Goal: Find specific page/section: Find specific page/section

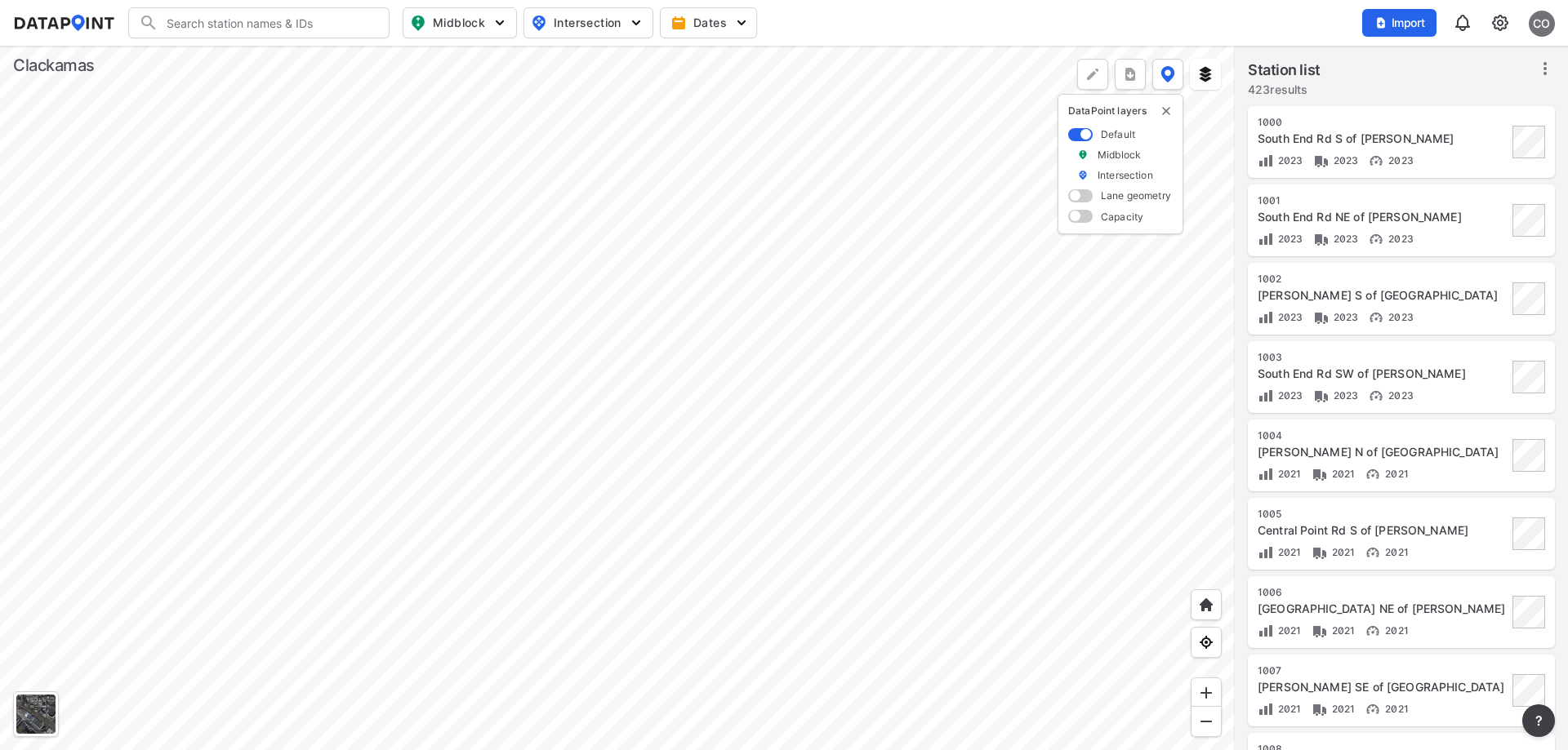
click at [675, 559] on div at bounding box center [617, 398] width 1235 height 705
click at [470, 260] on div at bounding box center [617, 398] width 1235 height 705
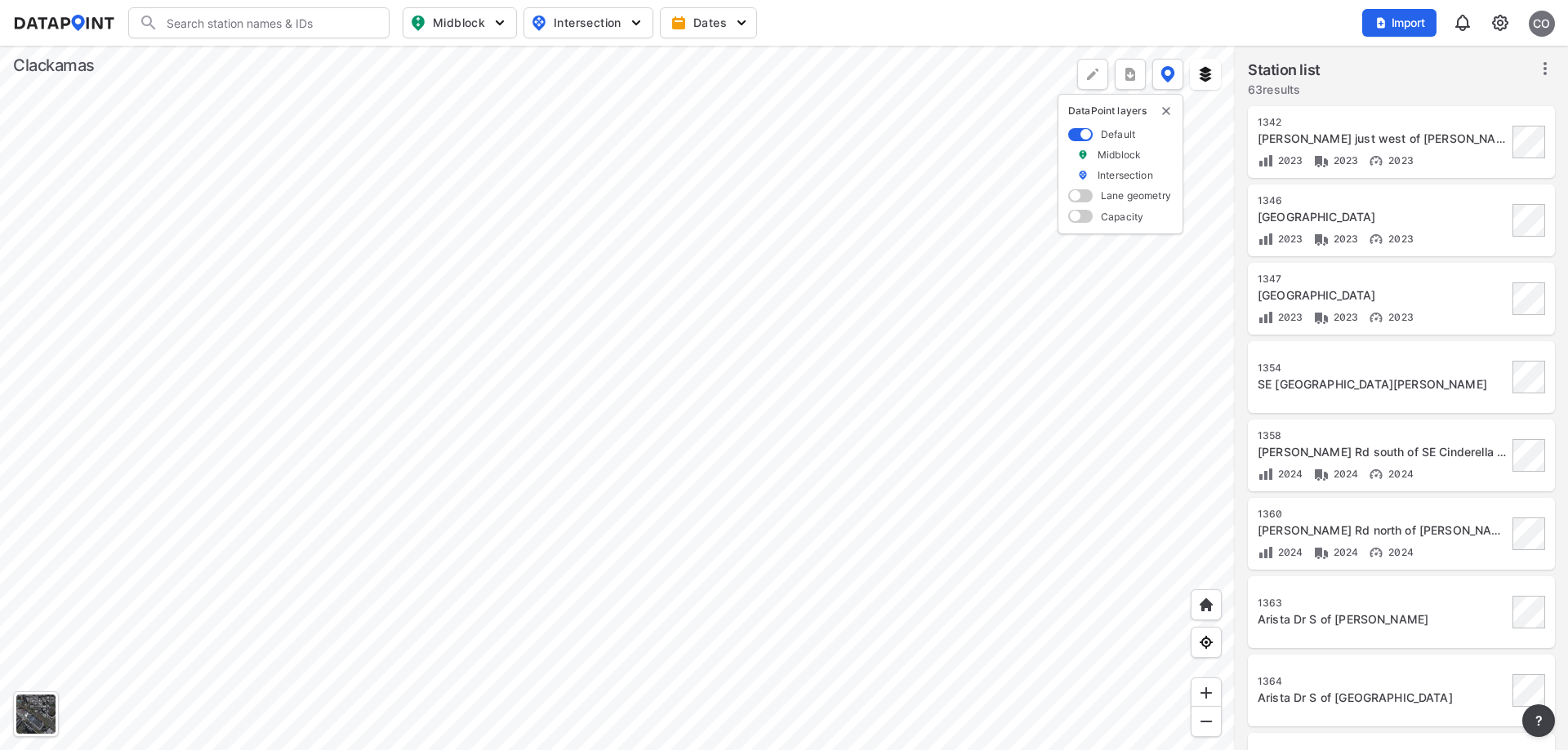
click at [585, 230] on div at bounding box center [617, 398] width 1235 height 705
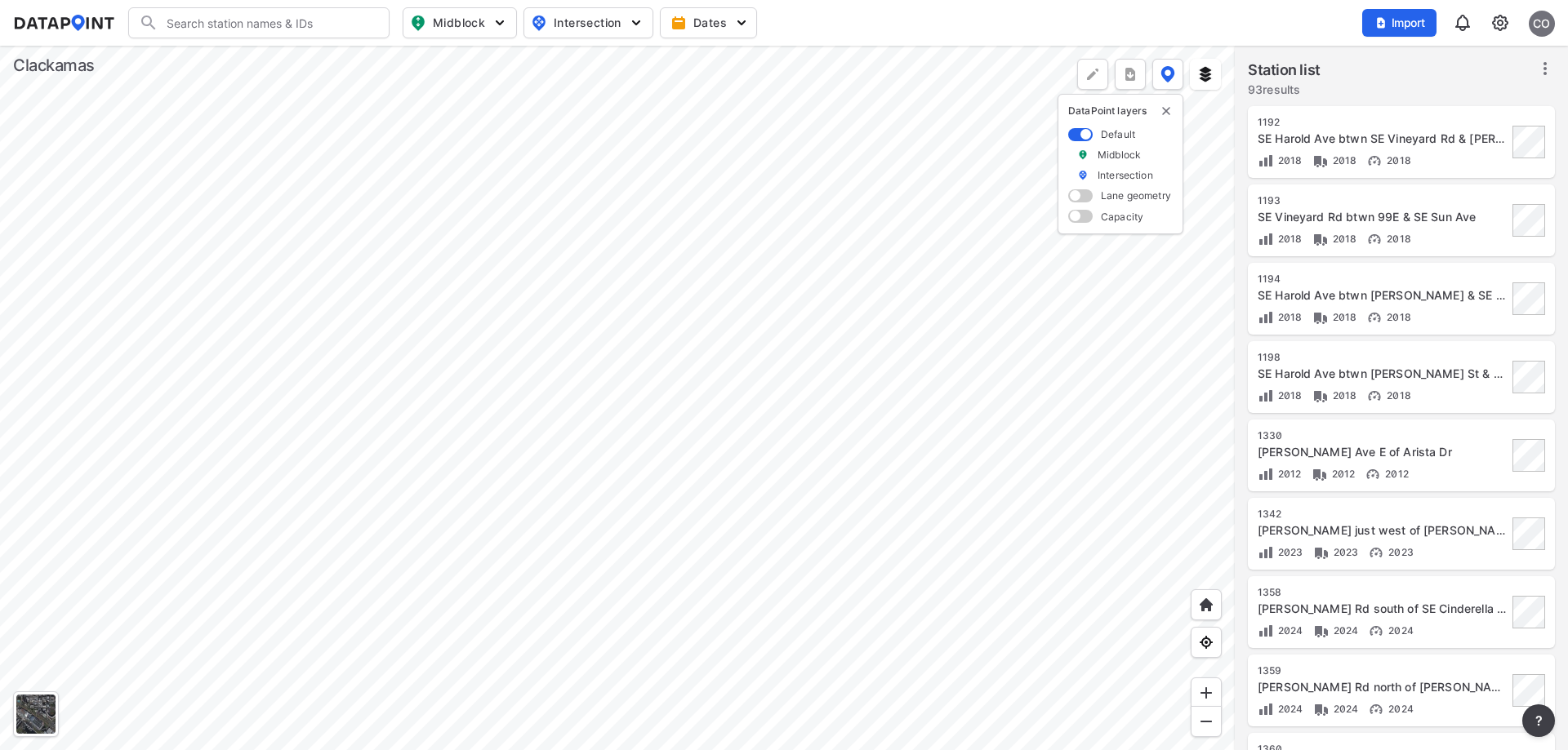
click at [243, 23] on input "Search" at bounding box center [268, 23] width 220 height 26
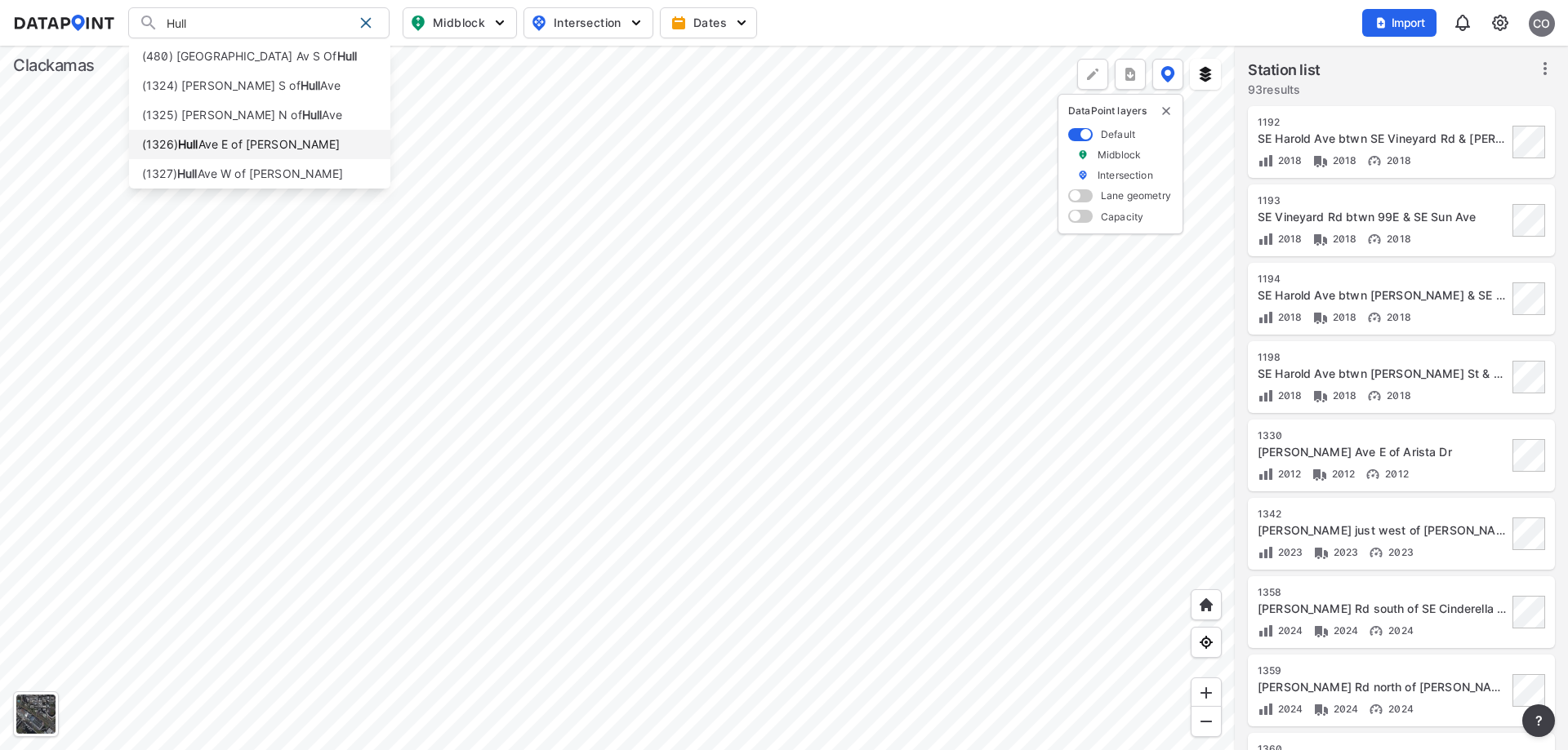
click at [225, 156] on li "([STREET_ADDRESS][PERSON_NAME]" at bounding box center [260, 145] width 261 height 30
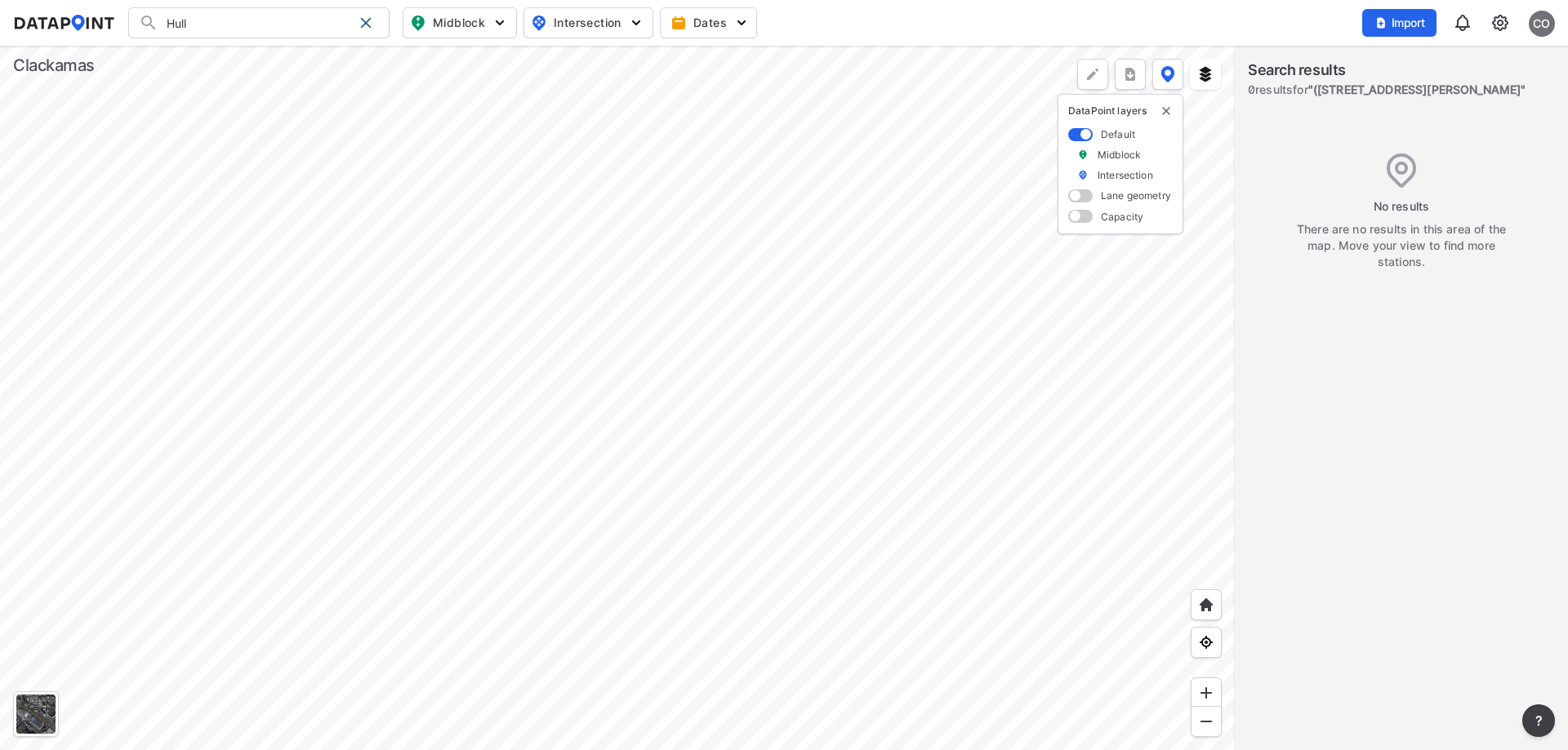
type input "([STREET_ADDRESS][PERSON_NAME]"
click at [669, 582] on div at bounding box center [617, 398] width 1235 height 705
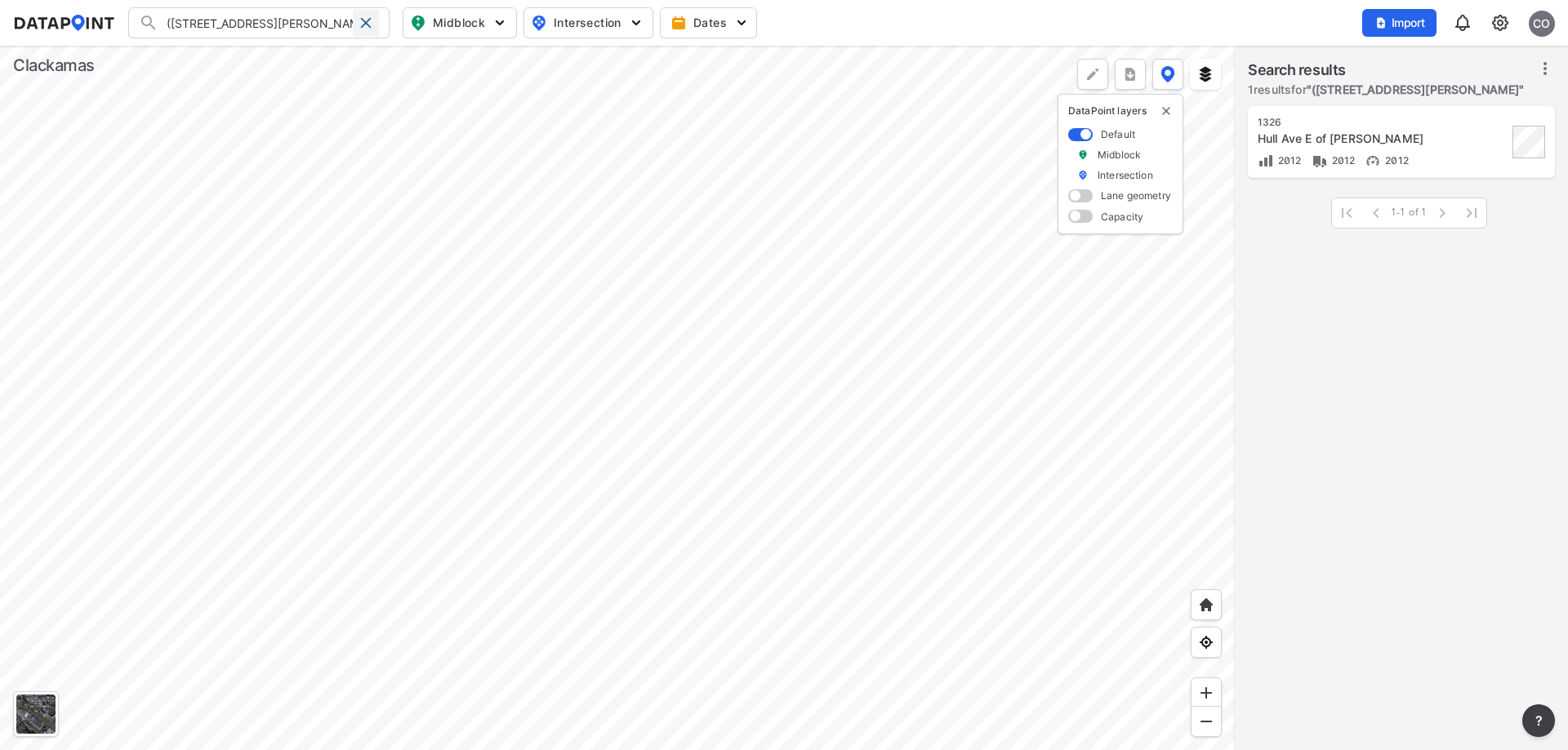
click at [376, 18] on div at bounding box center [366, 23] width 26 height 26
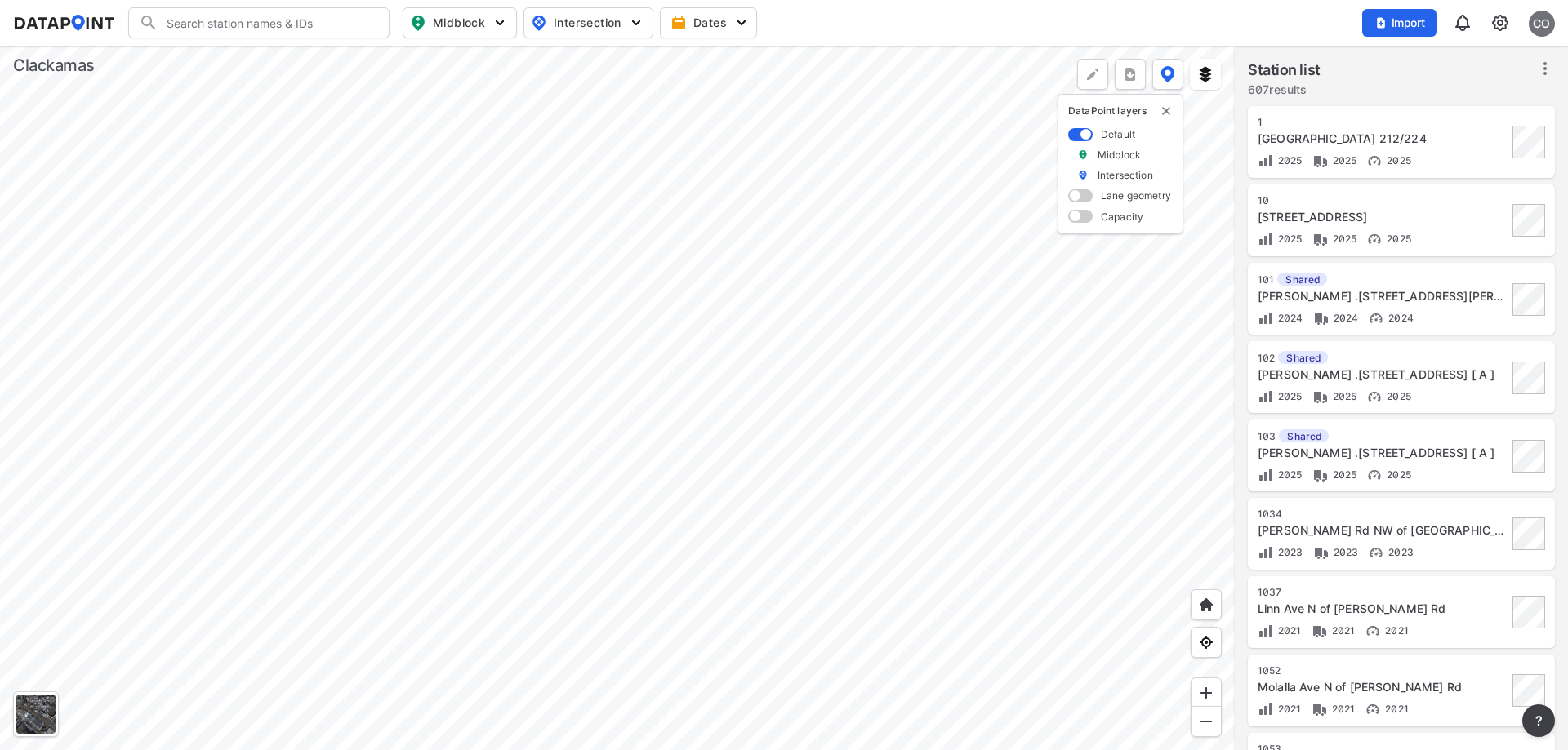
click at [619, 315] on div at bounding box center [617, 398] width 1235 height 705
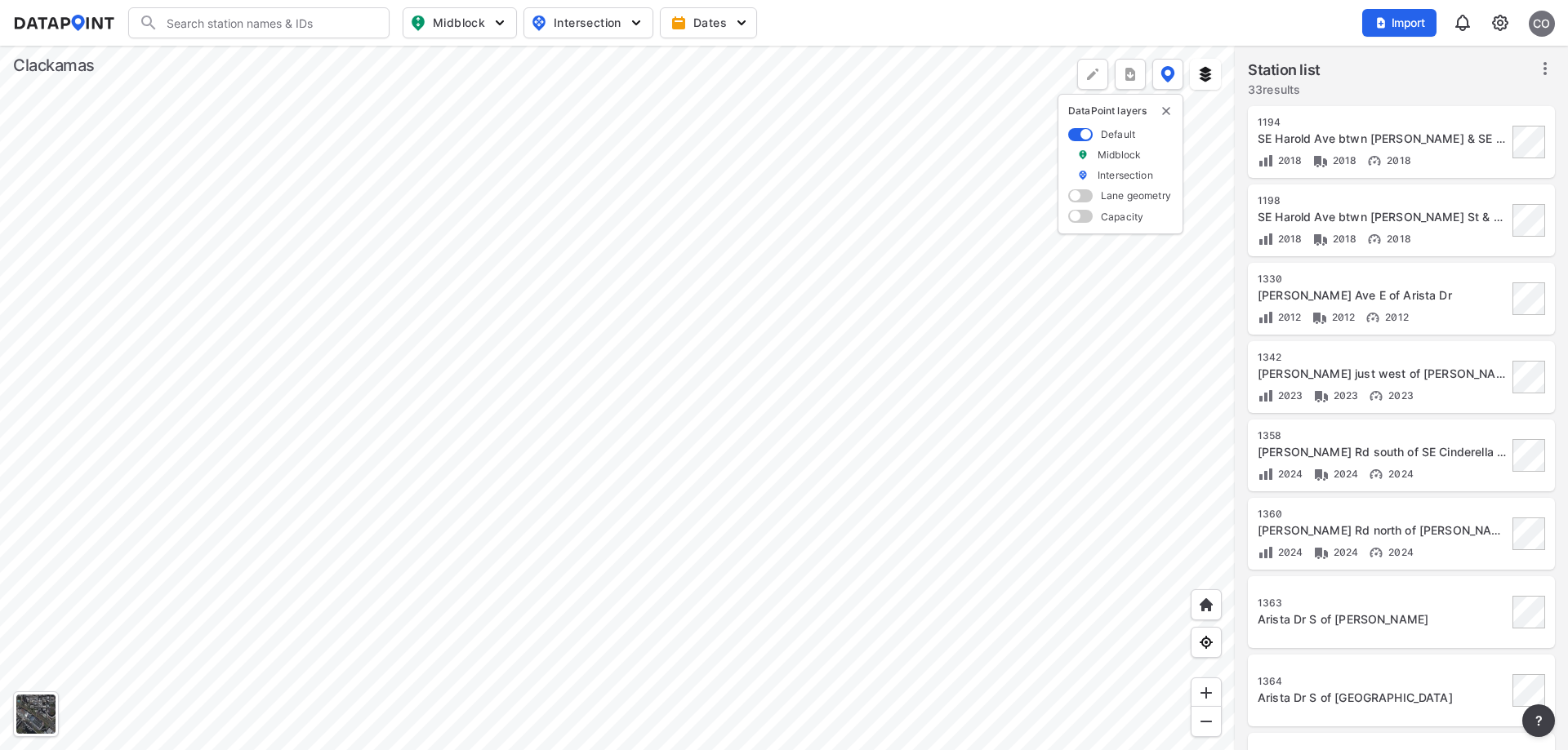
click at [372, 256] on div at bounding box center [617, 398] width 1235 height 705
click at [506, 514] on div at bounding box center [617, 398] width 1235 height 705
click at [410, 45] on div at bounding box center [617, 398] width 1235 height 705
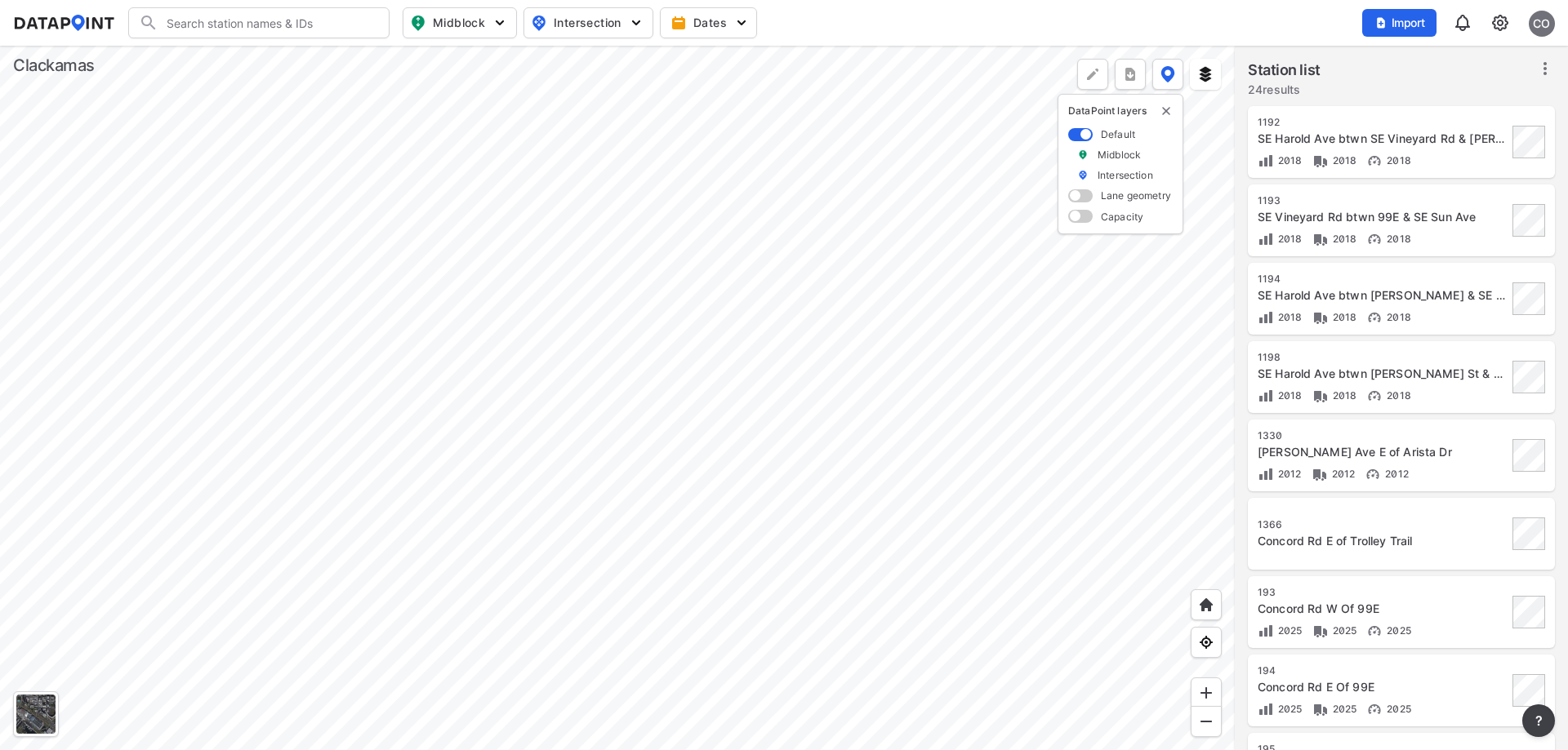
click at [457, 198] on div at bounding box center [617, 398] width 1235 height 705
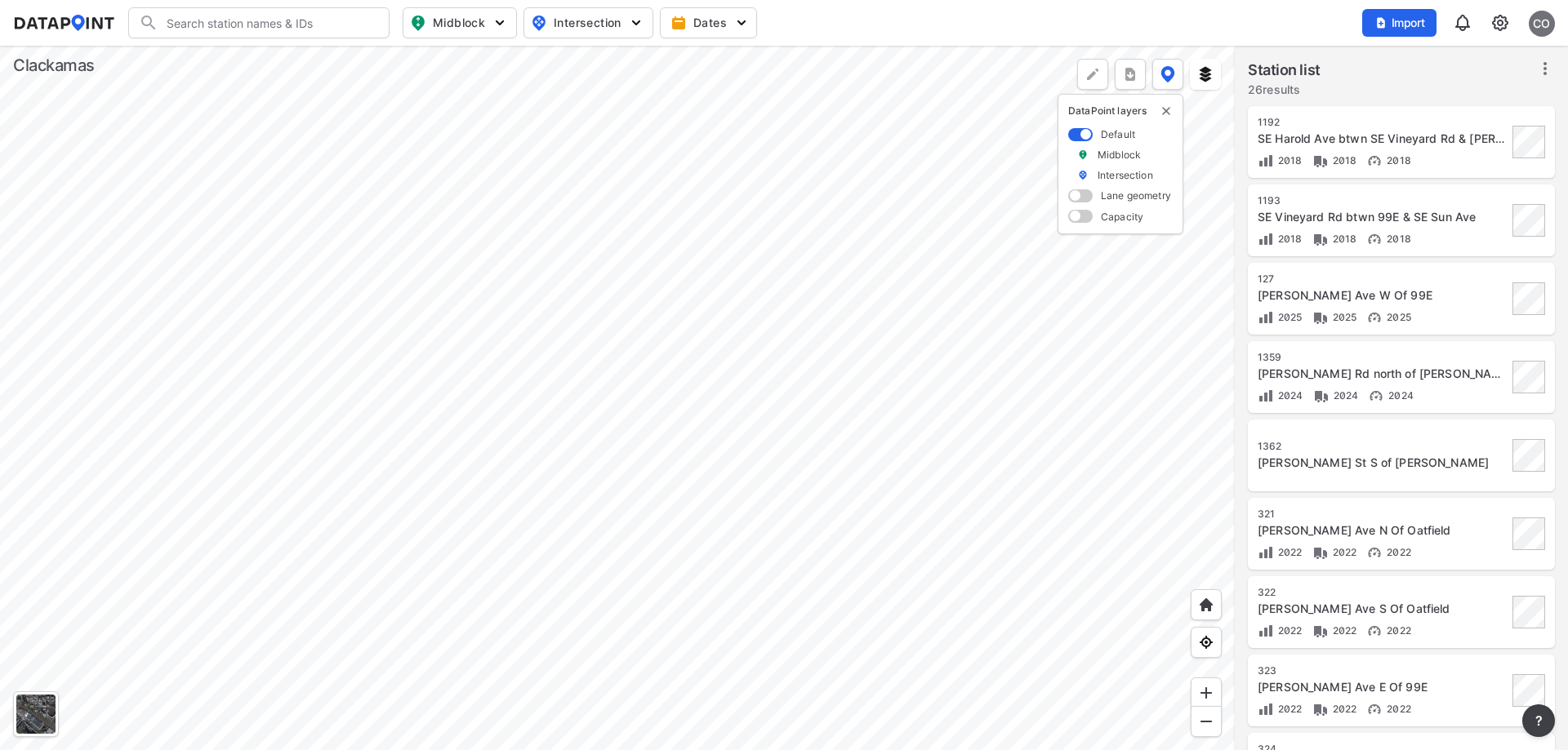
click at [481, 146] on div at bounding box center [617, 398] width 1235 height 705
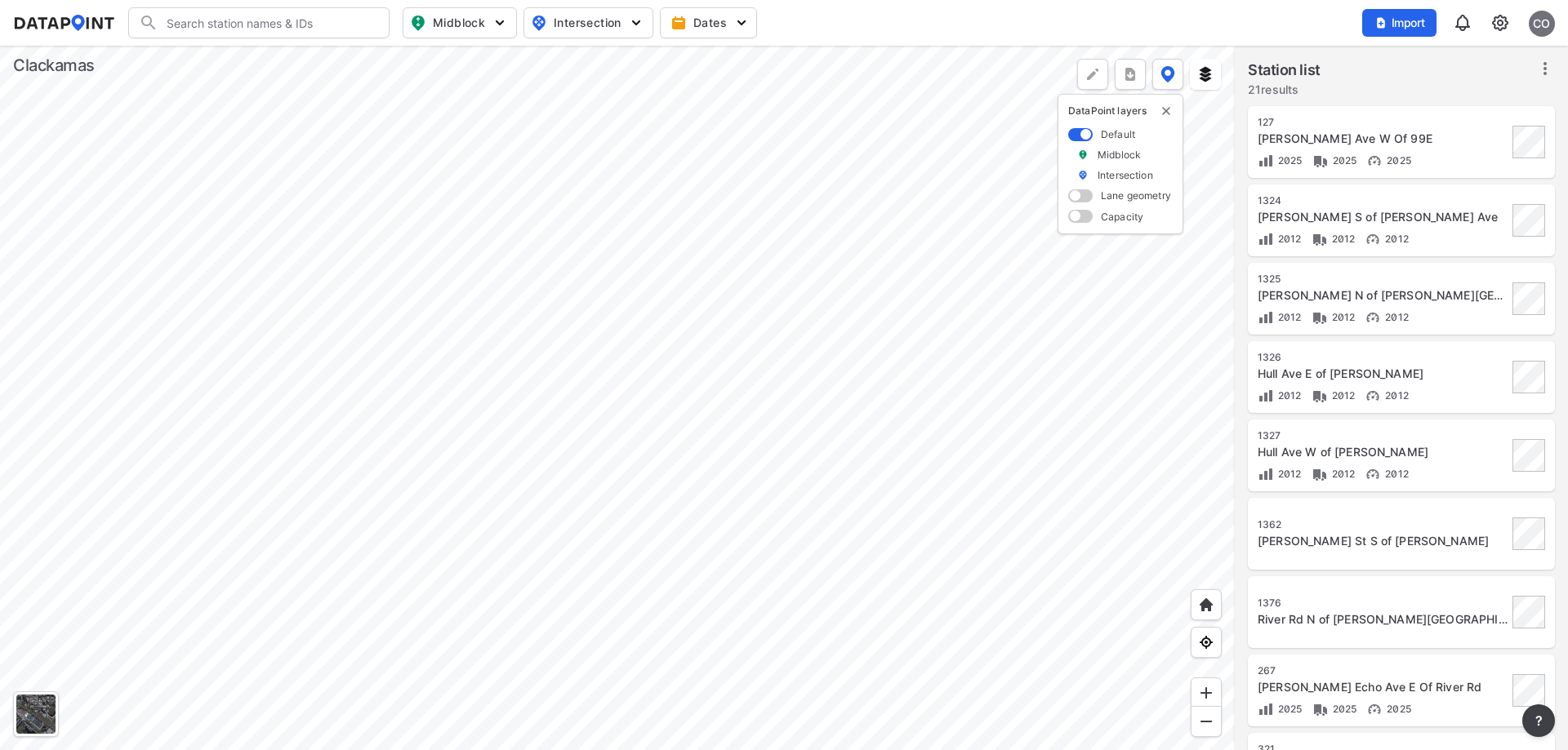
click at [647, 430] on div at bounding box center [617, 398] width 1235 height 705
click at [448, 533] on div at bounding box center [617, 398] width 1235 height 705
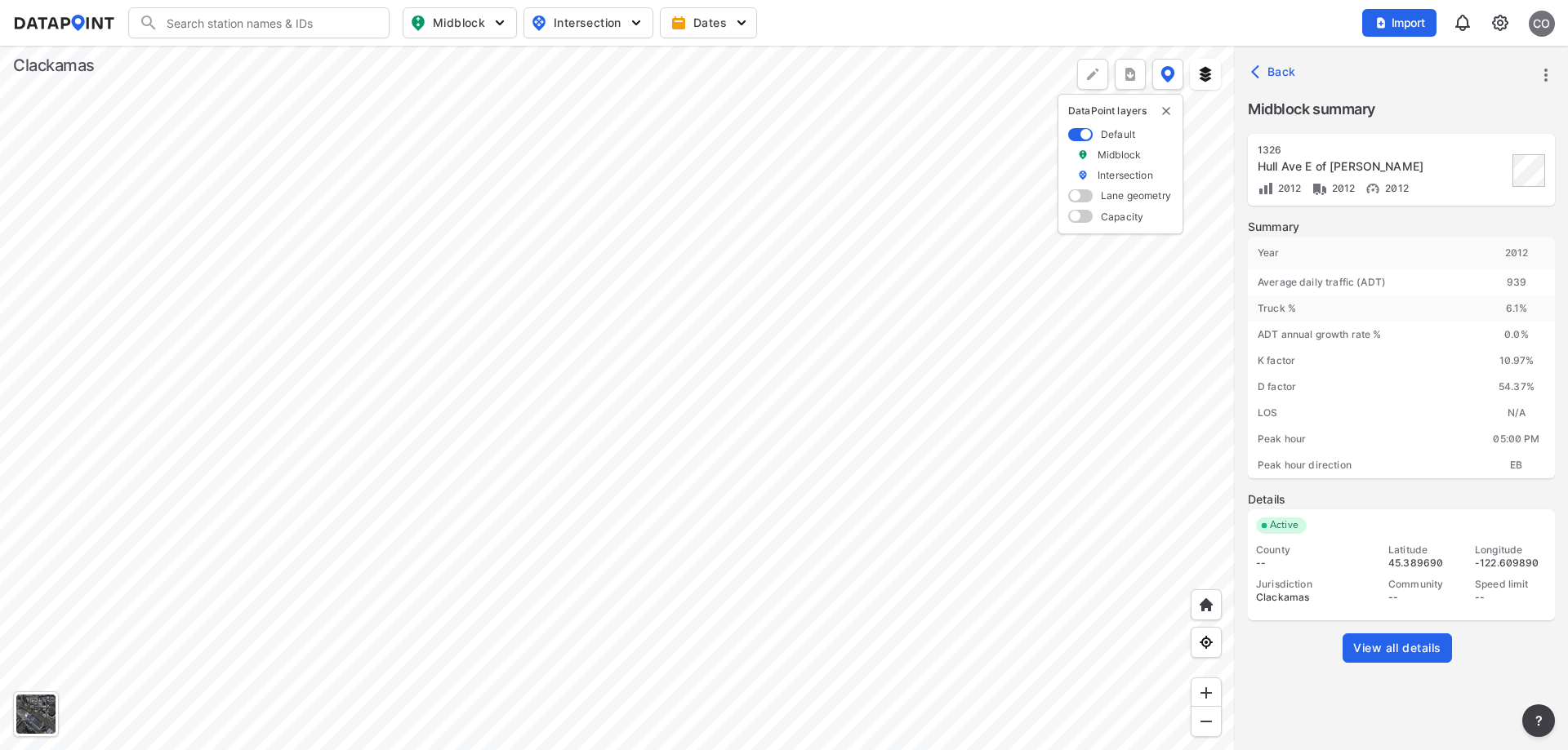
click at [388, 556] on div at bounding box center [617, 398] width 1235 height 705
click at [1019, 245] on div at bounding box center [617, 398] width 1235 height 705
click at [126, 678] on div at bounding box center [617, 398] width 1235 height 705
click at [846, 389] on div at bounding box center [617, 398] width 1235 height 705
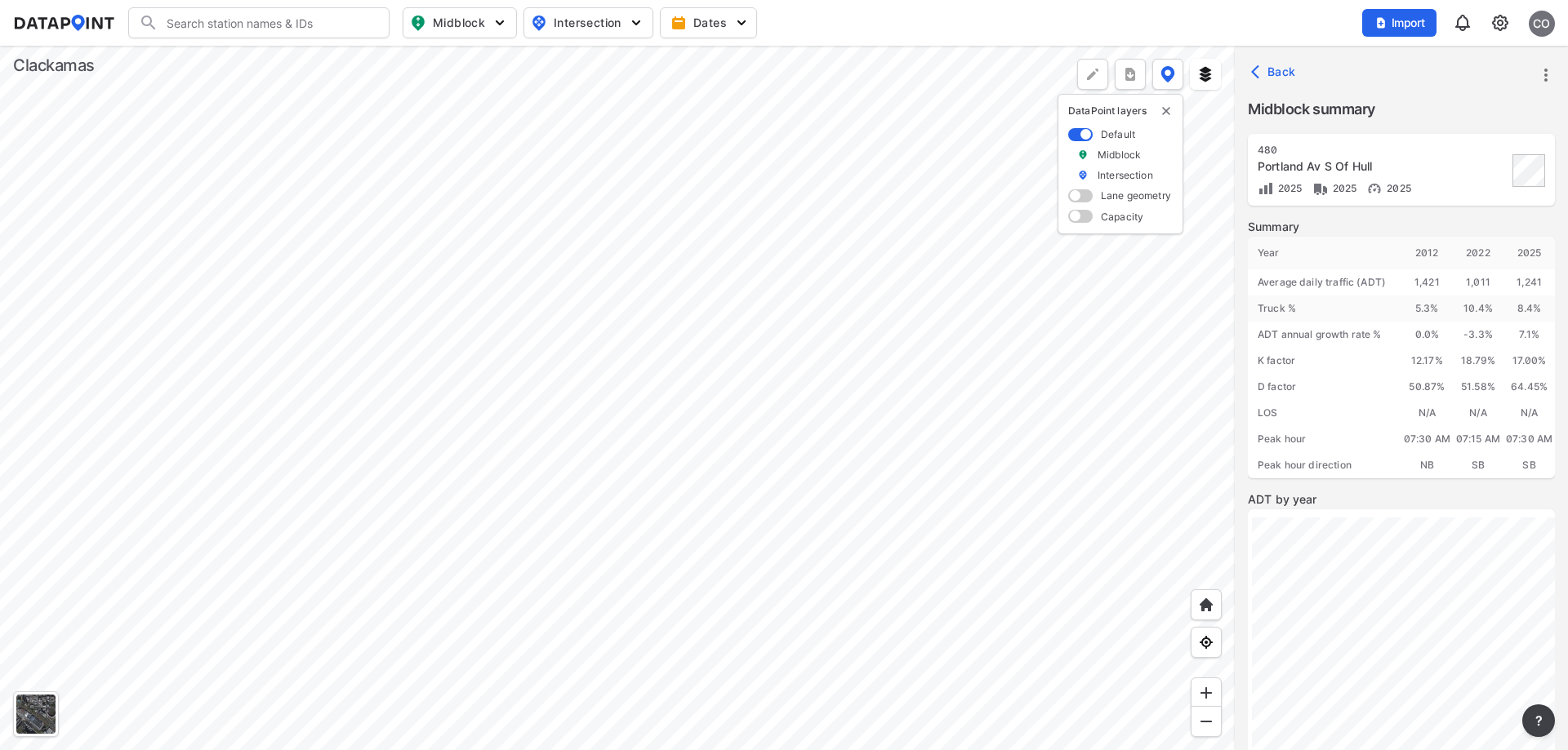
click at [542, 613] on div at bounding box center [617, 398] width 1235 height 705
click at [526, 258] on div at bounding box center [617, 398] width 1235 height 705
click at [644, 389] on div at bounding box center [617, 398] width 1235 height 705
click at [523, 518] on div at bounding box center [617, 398] width 1235 height 705
click at [327, 491] on div at bounding box center [617, 398] width 1235 height 705
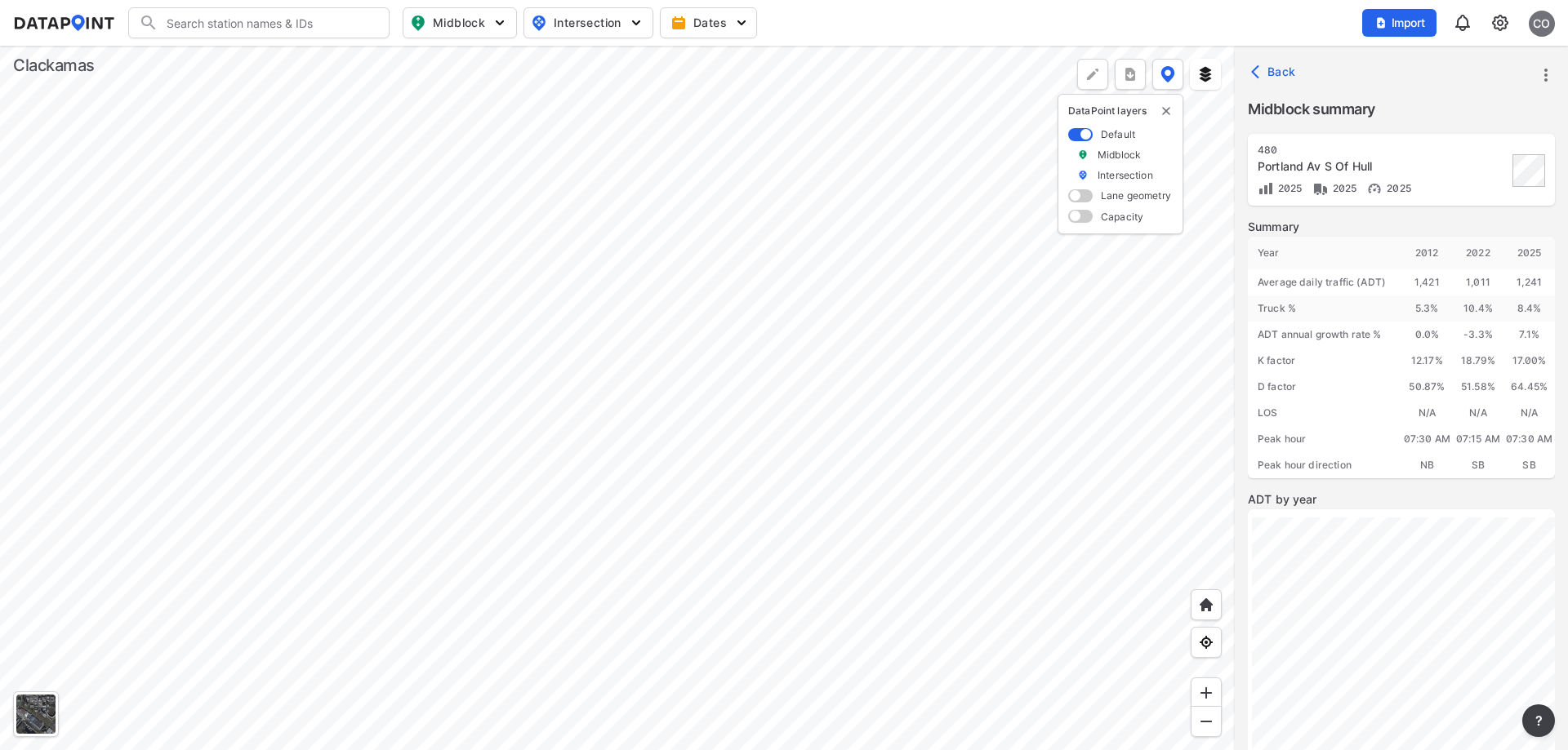
click at [499, 292] on div at bounding box center [617, 398] width 1235 height 705
click at [307, 239] on div at bounding box center [617, 398] width 1235 height 705
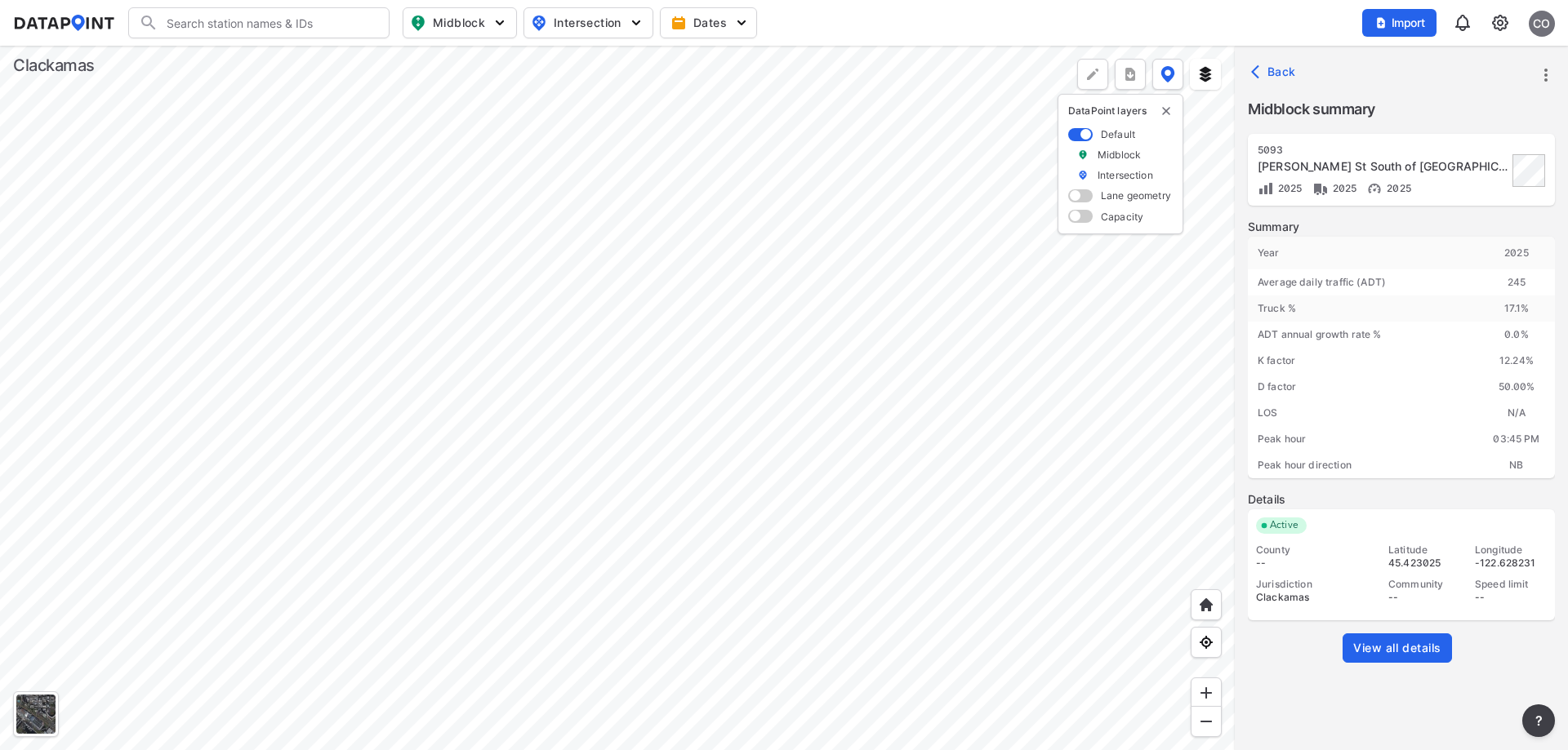
click at [933, 391] on div at bounding box center [617, 398] width 1235 height 705
click at [670, 416] on div at bounding box center [617, 398] width 1235 height 705
click at [674, 155] on div at bounding box center [617, 398] width 1235 height 705
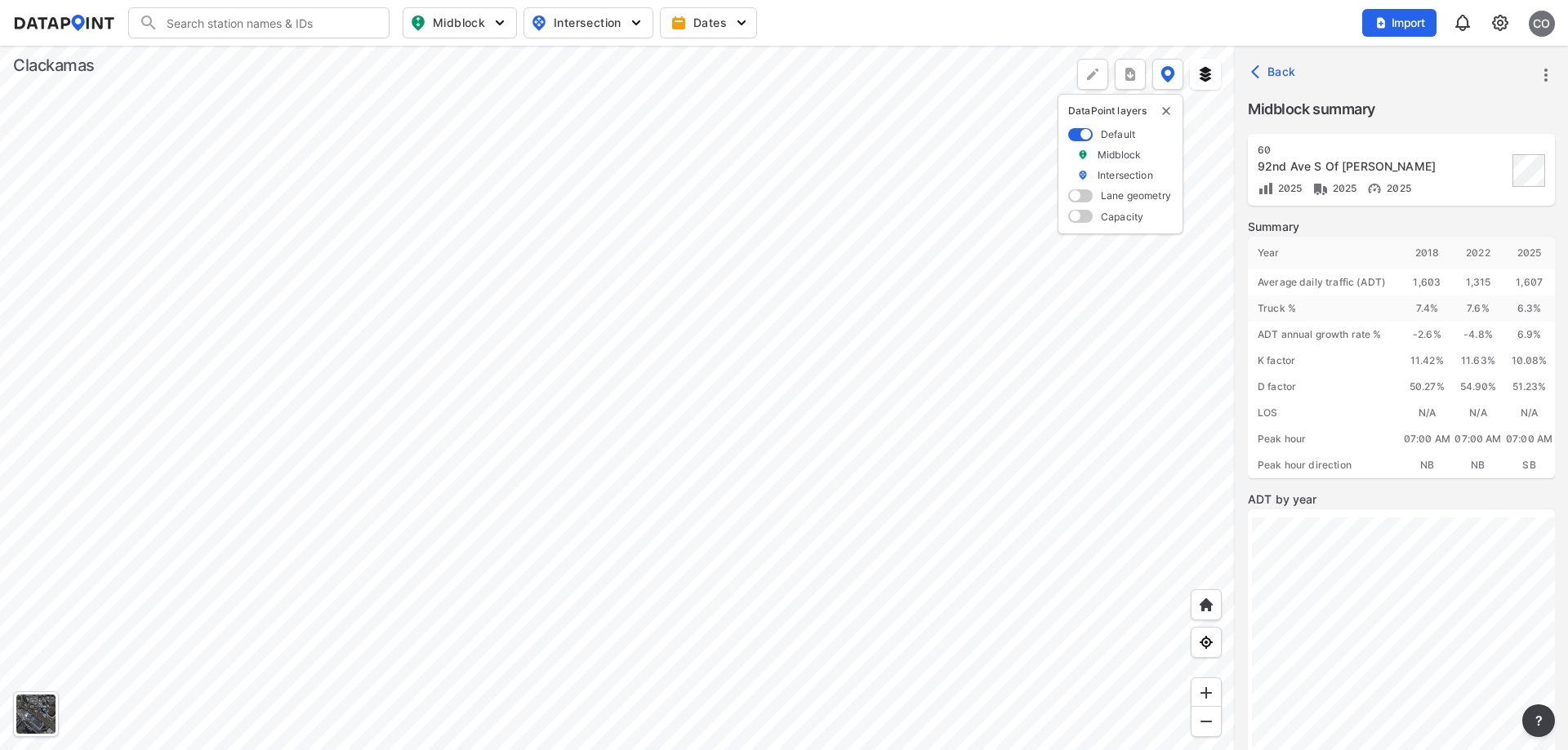
click at [903, 182] on div at bounding box center [617, 398] width 1235 height 705
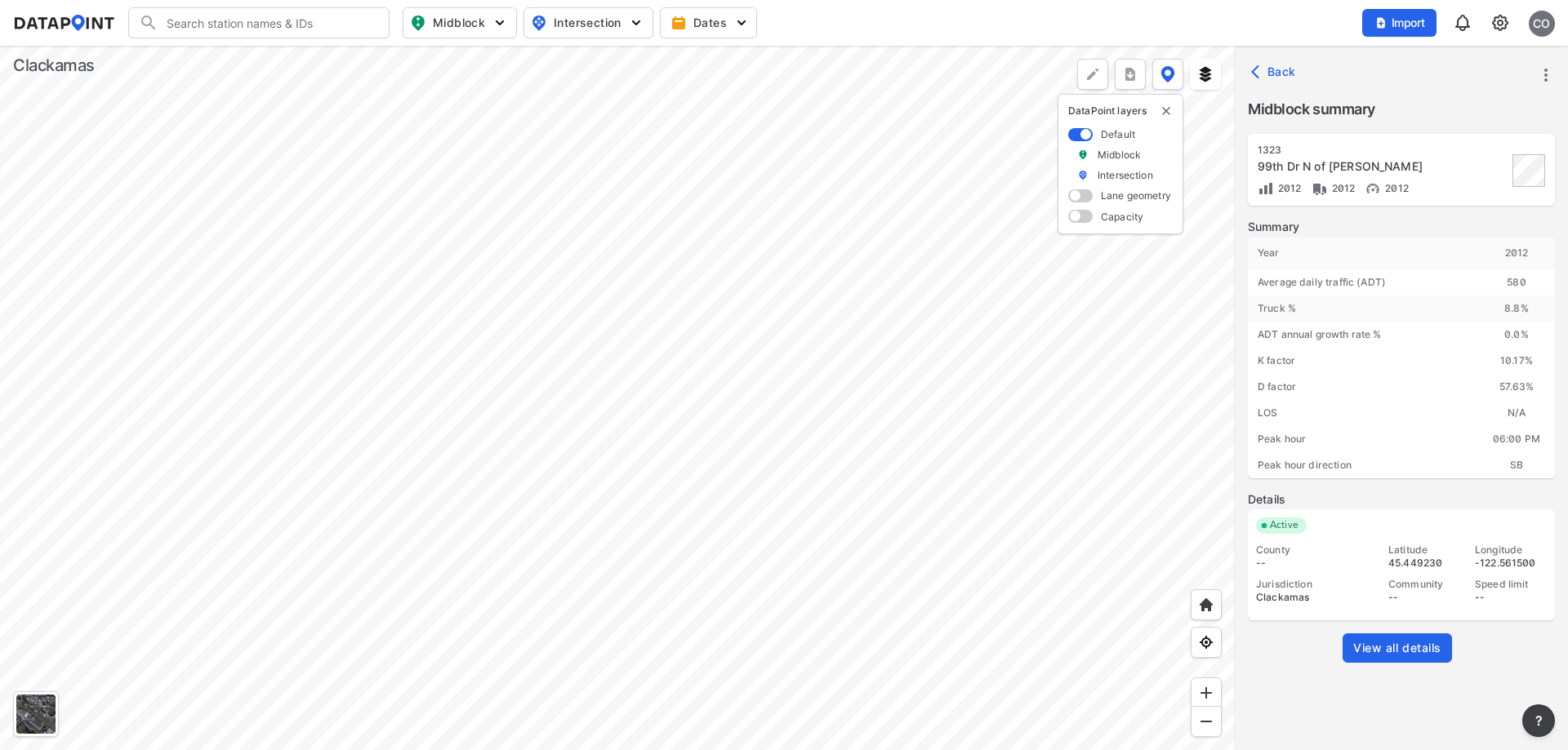
click at [842, 393] on div at bounding box center [617, 398] width 1235 height 705
click at [773, 148] on div at bounding box center [617, 398] width 1235 height 705
click at [235, 443] on div at bounding box center [617, 398] width 1235 height 705
click at [666, 357] on div at bounding box center [617, 398] width 1235 height 705
click at [814, 277] on div at bounding box center [617, 398] width 1235 height 705
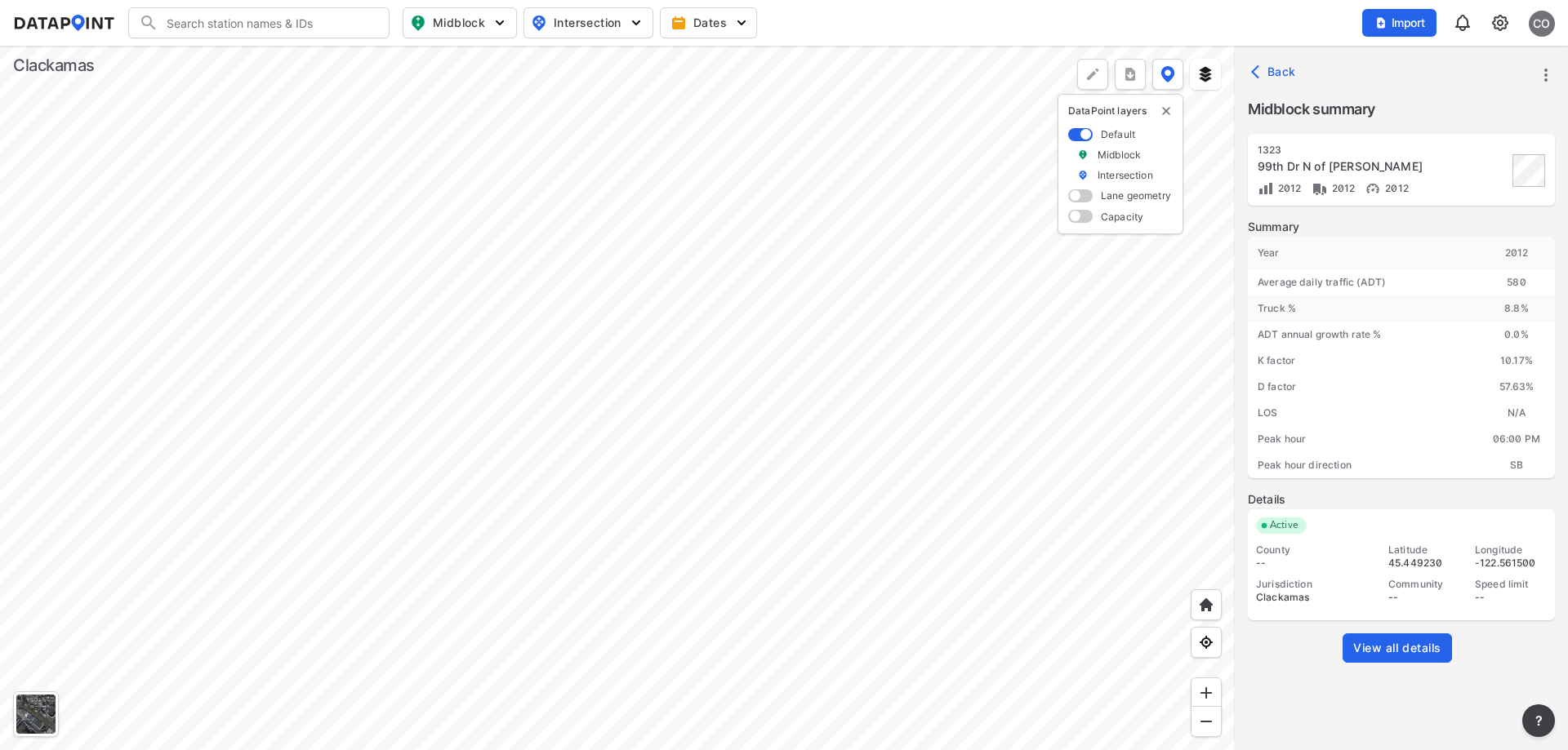
click at [535, 380] on div at bounding box center [617, 398] width 1235 height 705
click at [535, 154] on div at bounding box center [617, 398] width 1235 height 705
click at [783, 328] on div at bounding box center [617, 398] width 1235 height 705
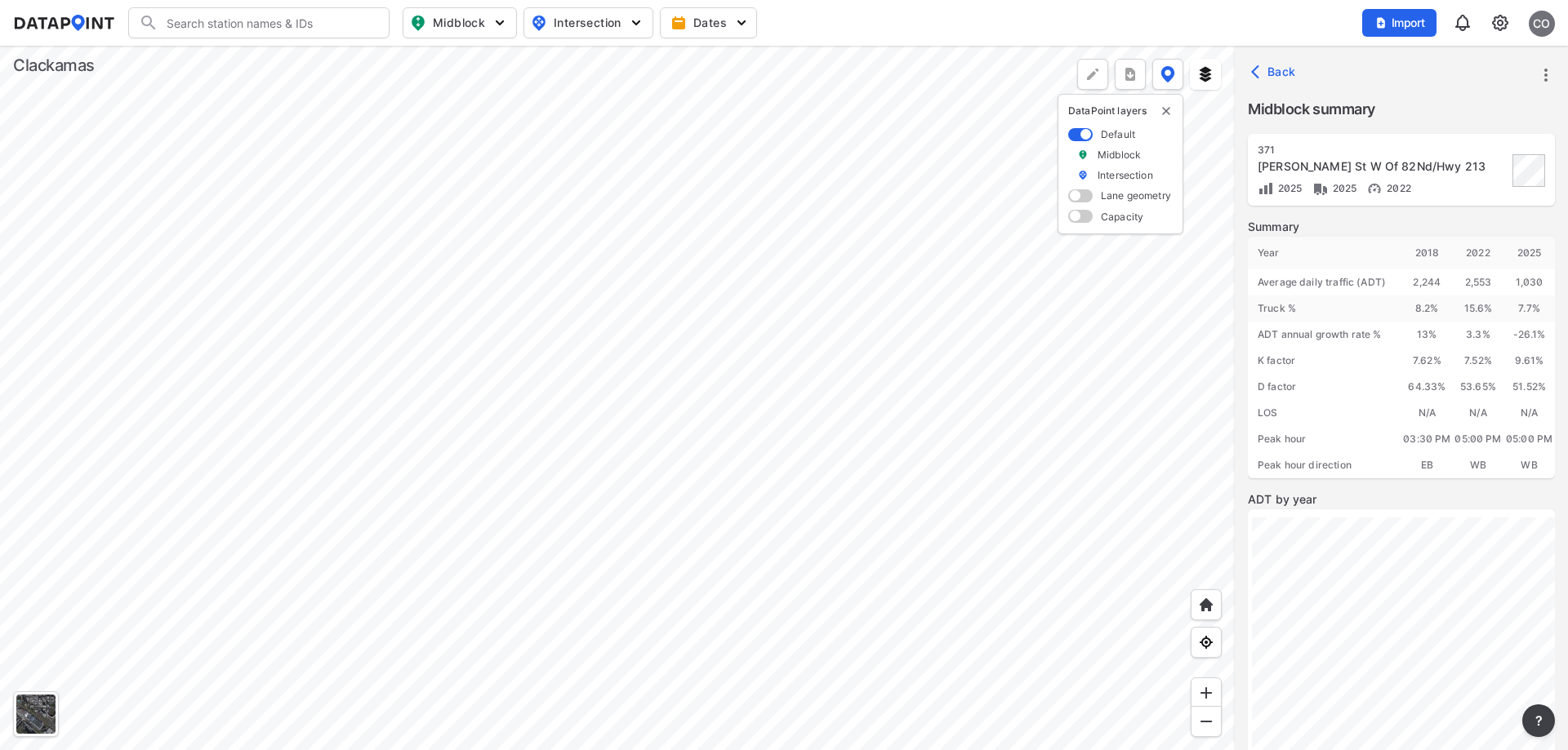
click at [1017, 192] on div at bounding box center [617, 398] width 1235 height 705
click at [768, 256] on div at bounding box center [617, 398] width 1235 height 705
click at [599, 45] on div at bounding box center [617, 398] width 1235 height 705
click at [779, 389] on div at bounding box center [617, 398] width 1235 height 705
click at [766, 357] on div at bounding box center [617, 398] width 1235 height 705
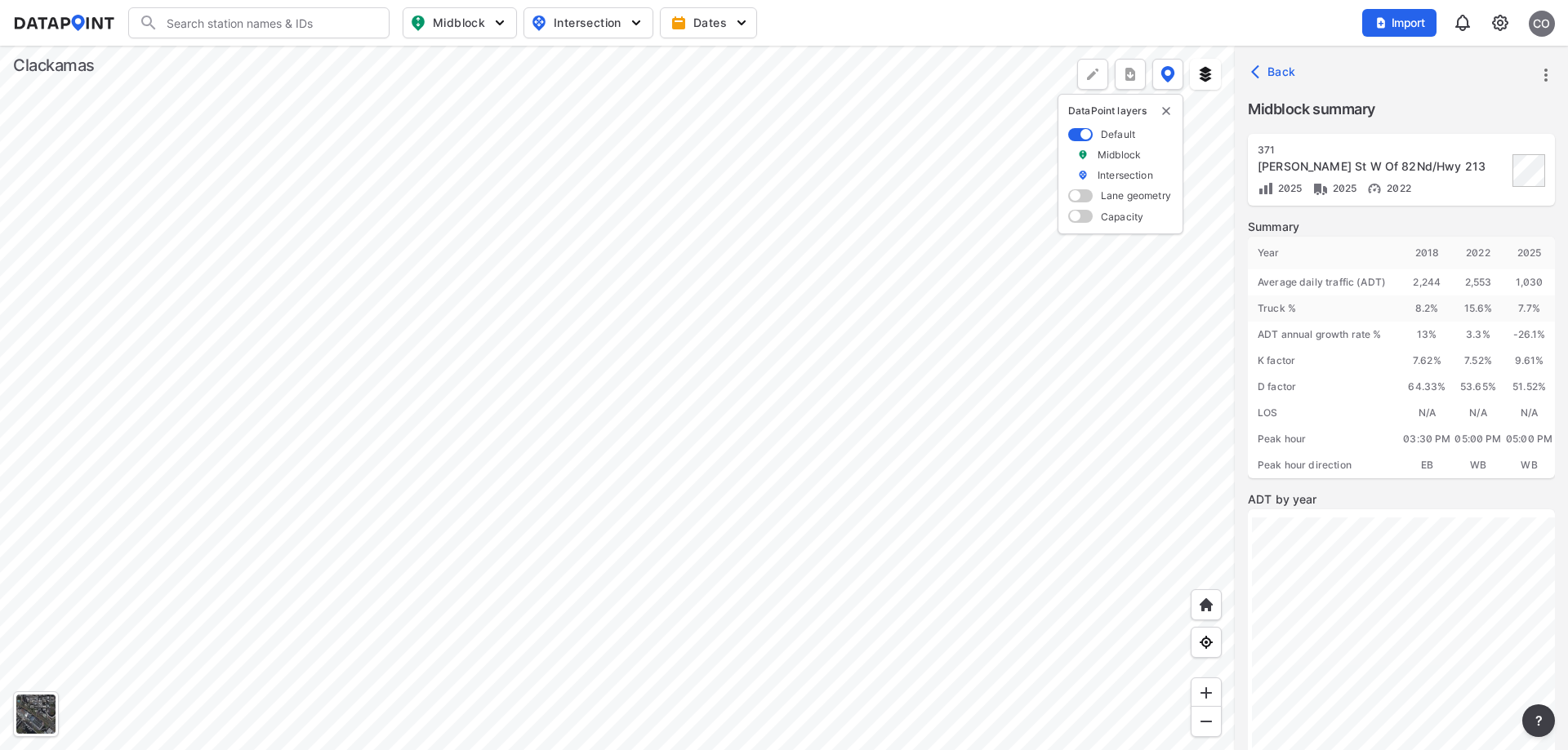
click at [482, 304] on div at bounding box center [617, 398] width 1235 height 705
click at [716, 527] on div at bounding box center [617, 398] width 1235 height 705
click at [791, 560] on div at bounding box center [617, 398] width 1235 height 705
click at [637, 461] on div at bounding box center [617, 398] width 1235 height 705
